Goal: Find specific page/section: Find specific page/section

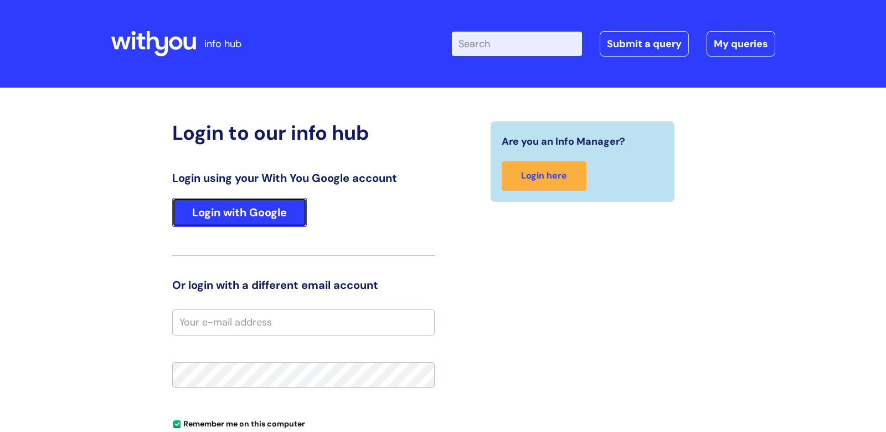
click at [240, 214] on link "Login with Google" at bounding box center [239, 212] width 135 height 29
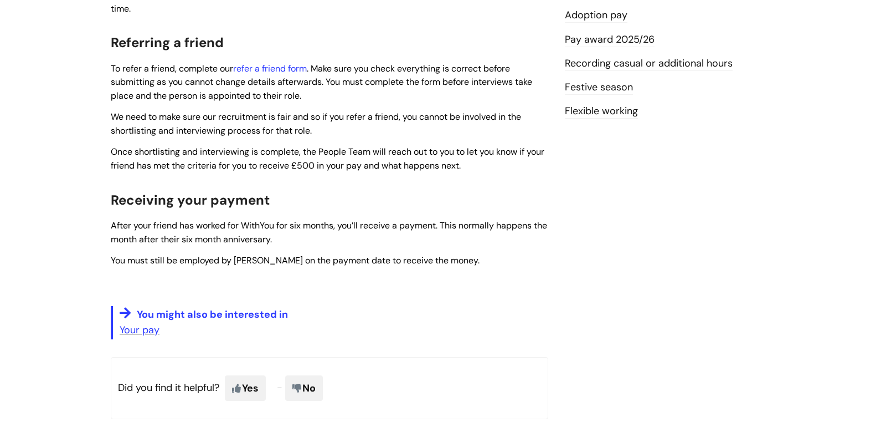
scroll to position [388, 0]
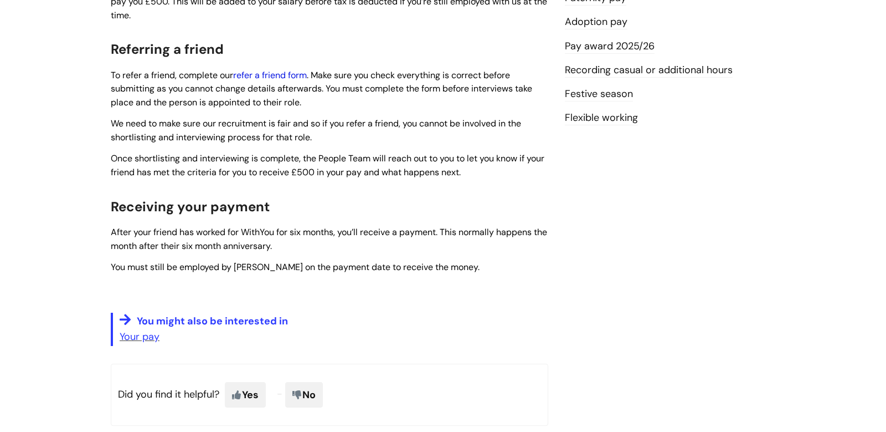
click at [273, 78] on link "refer a friend form" at bounding box center [270, 75] width 74 height 12
